Goal: Find specific page/section: Find specific page/section

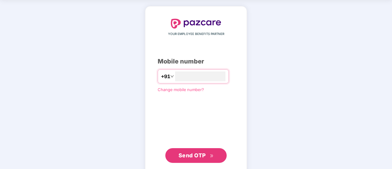
scroll to position [31, 0]
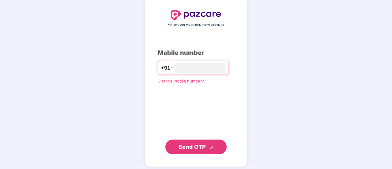
type input "**********"
click at [214, 144] on span "Send OTP" at bounding box center [196, 147] width 35 height 9
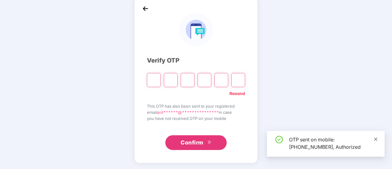
click at [375, 138] on icon "close" at bounding box center [376, 139] width 4 height 4
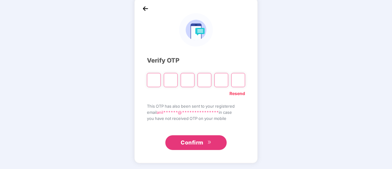
click at [155, 83] on input "Please enter verification code. Digit 1" at bounding box center [154, 80] width 14 height 14
paste input "*"
type input "*"
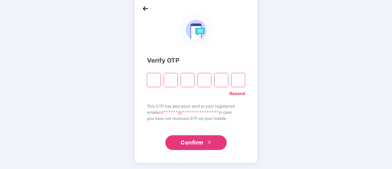
type input "*"
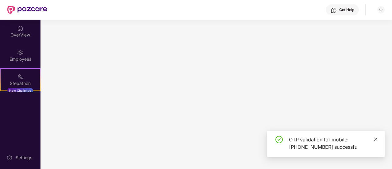
click at [377, 137] on icon "close" at bounding box center [376, 139] width 4 height 4
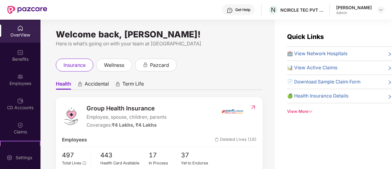
click at [21, 55] on img at bounding box center [20, 52] width 6 height 6
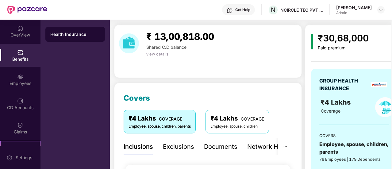
scroll to position [31, 0]
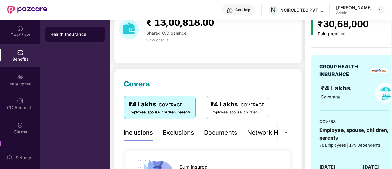
click at [233, 111] on div "Employee, spouse, children" at bounding box center [238, 113] width 54 height 6
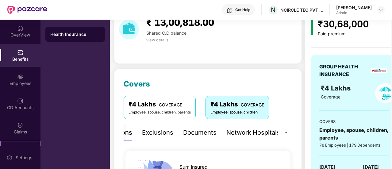
scroll to position [61, 0]
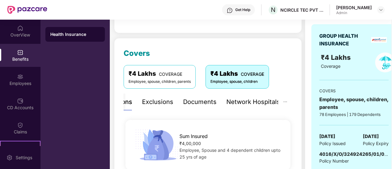
click at [203, 100] on div "Documents" at bounding box center [199, 102] width 33 height 10
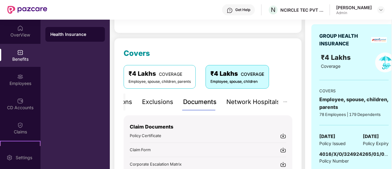
click at [172, 81] on div "Employee, spouse, children, parents" at bounding box center [160, 82] width 62 height 6
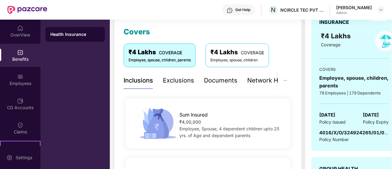
scroll to position [92, 0]
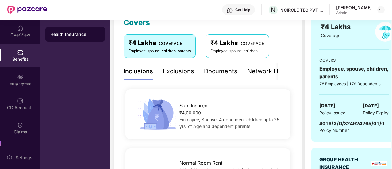
click at [219, 73] on div "Documents" at bounding box center [220, 72] width 33 height 10
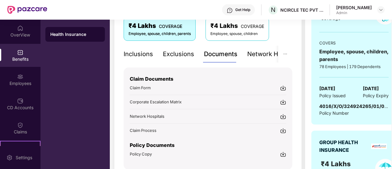
scroll to position [123, 0]
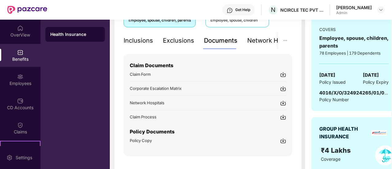
click at [284, 141] on img at bounding box center [283, 141] width 6 height 6
